Goal: Navigation & Orientation: Locate item on page

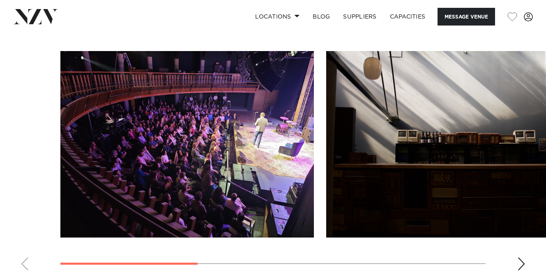
scroll to position [710, 0]
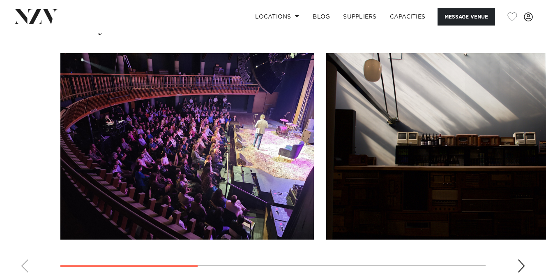
click at [239, 165] on img "1 / 5" at bounding box center [187, 146] width 254 height 186
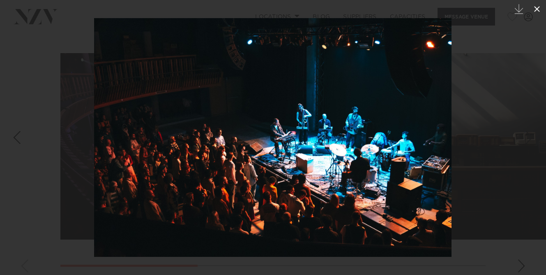
click at [532, 10] on icon at bounding box center [537, 9] width 10 height 10
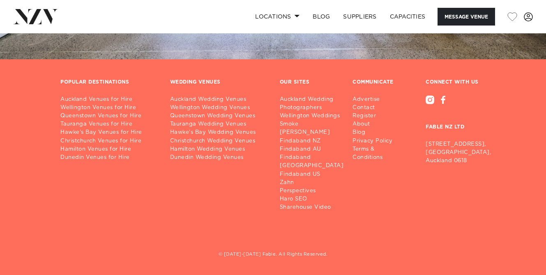
scroll to position [1394, 0]
